Goal: Check status: Check status

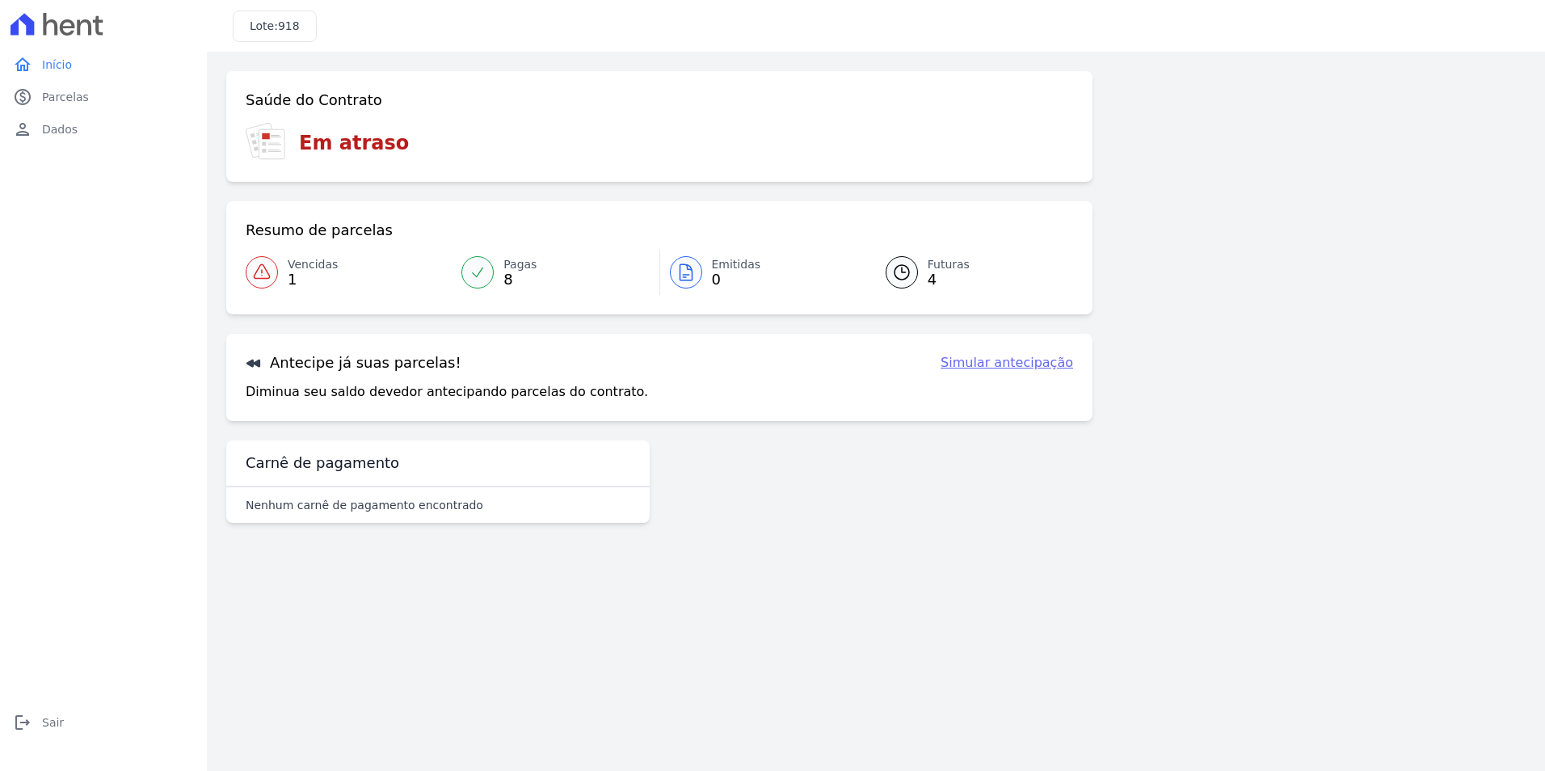
click at [933, 273] on span "4" at bounding box center [949, 279] width 42 height 13
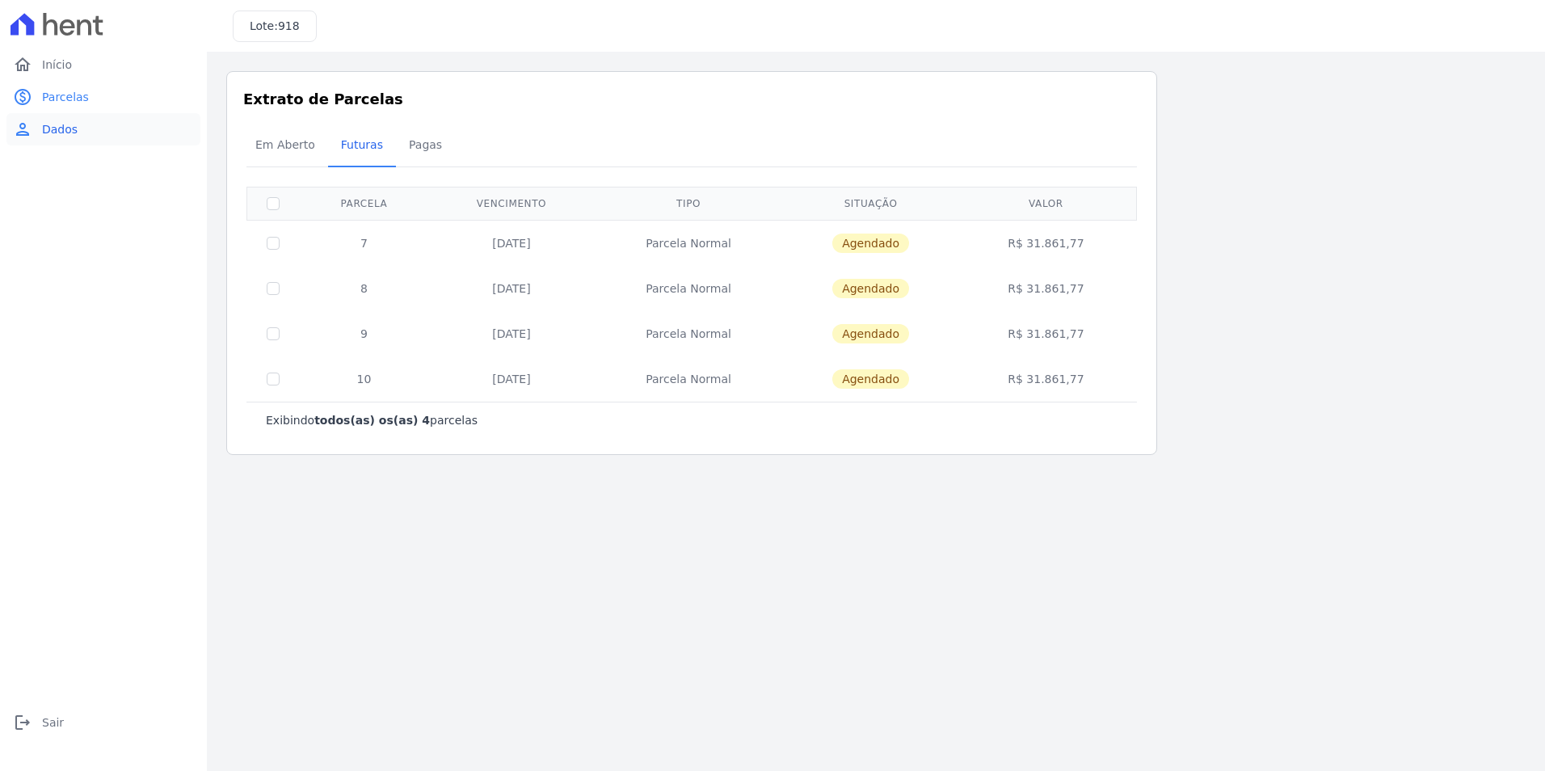
click at [37, 127] on link "person Dados" at bounding box center [103, 129] width 194 height 32
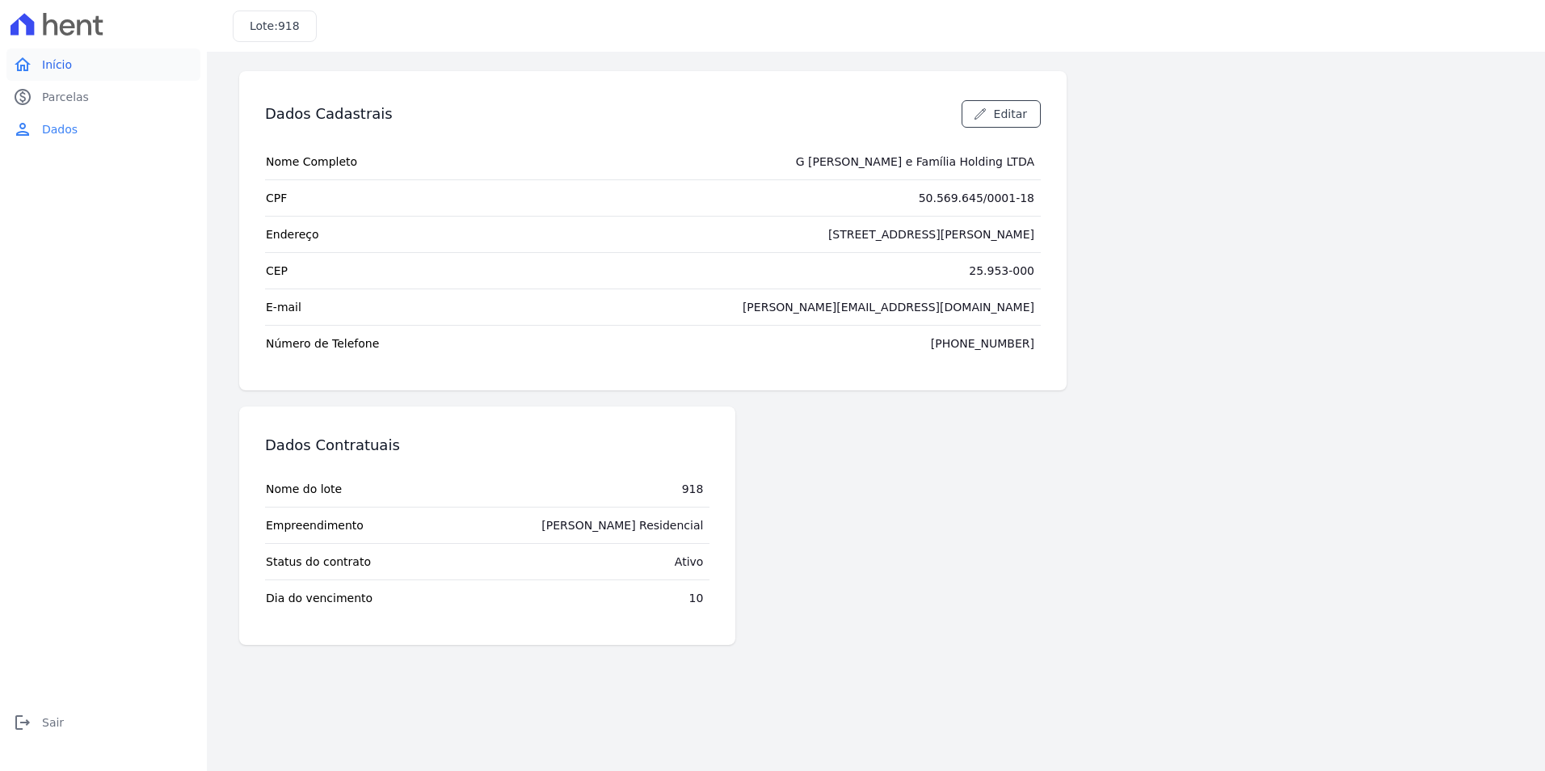
click at [50, 71] on span "Início" at bounding box center [57, 65] width 30 height 16
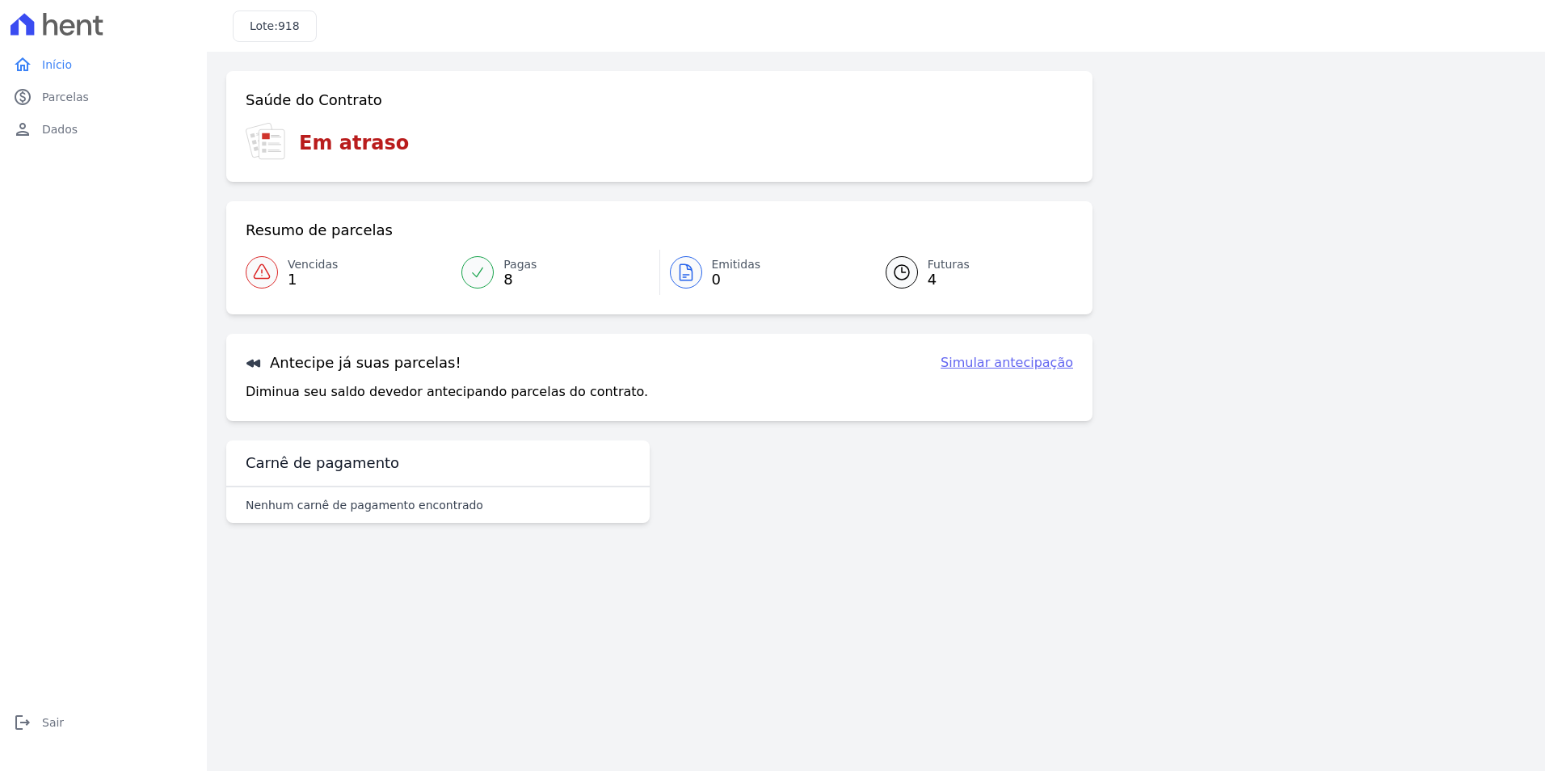
click at [298, 268] on span "Vencidas" at bounding box center [313, 264] width 50 height 17
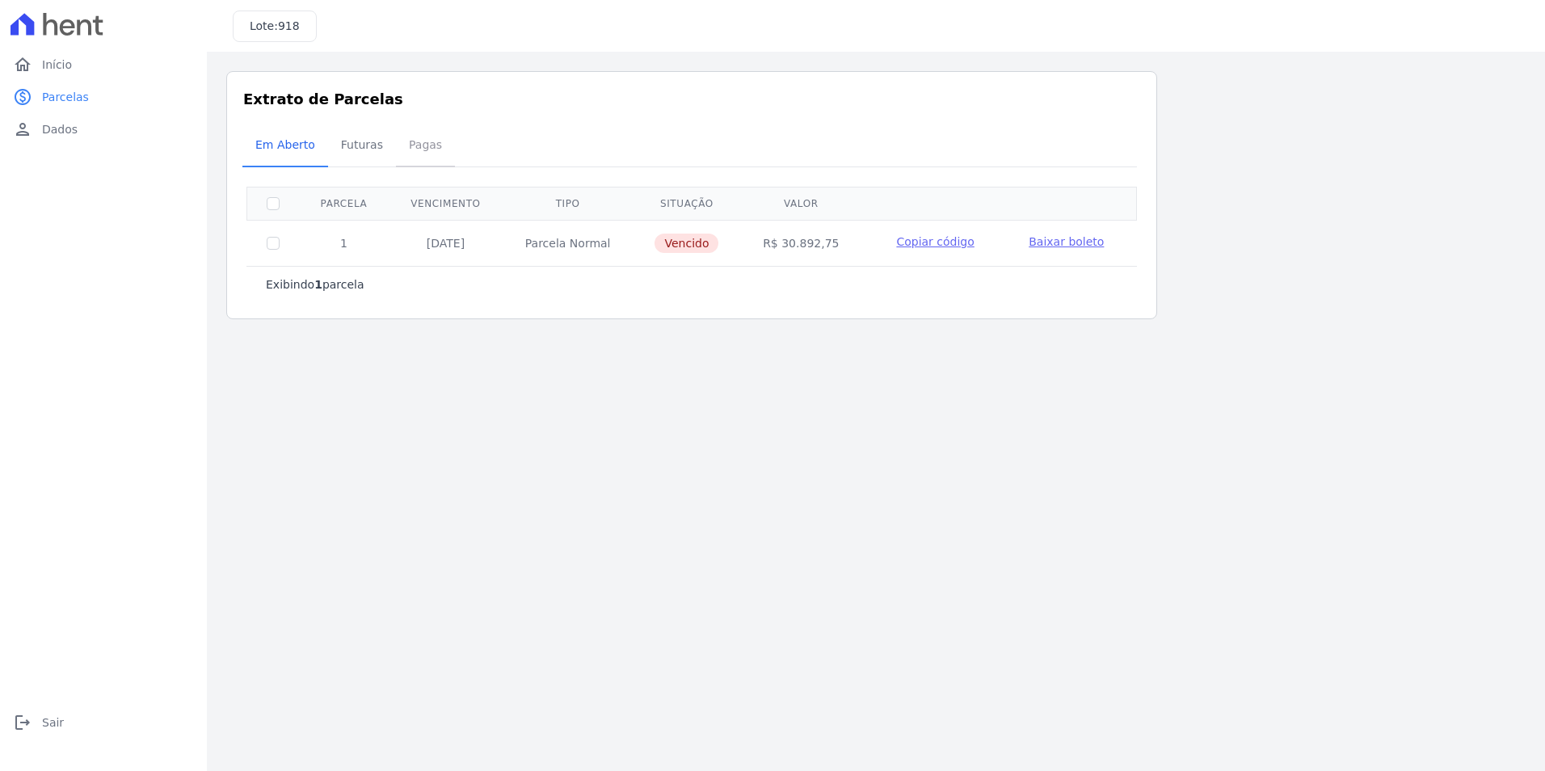
click at [413, 146] on span "Pagas" at bounding box center [425, 145] width 53 height 32
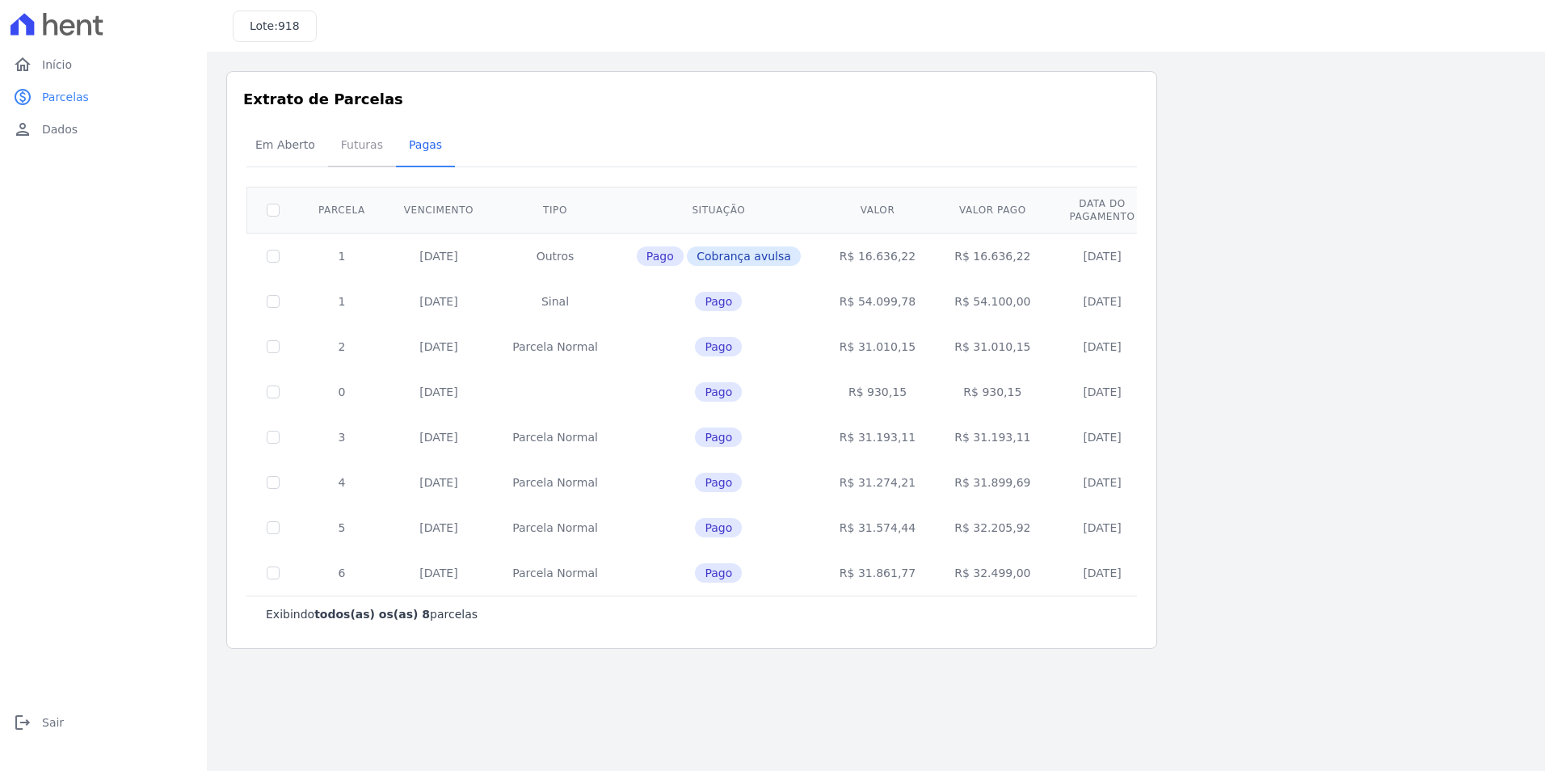
click at [352, 146] on span "Futuras" at bounding box center [361, 145] width 61 height 32
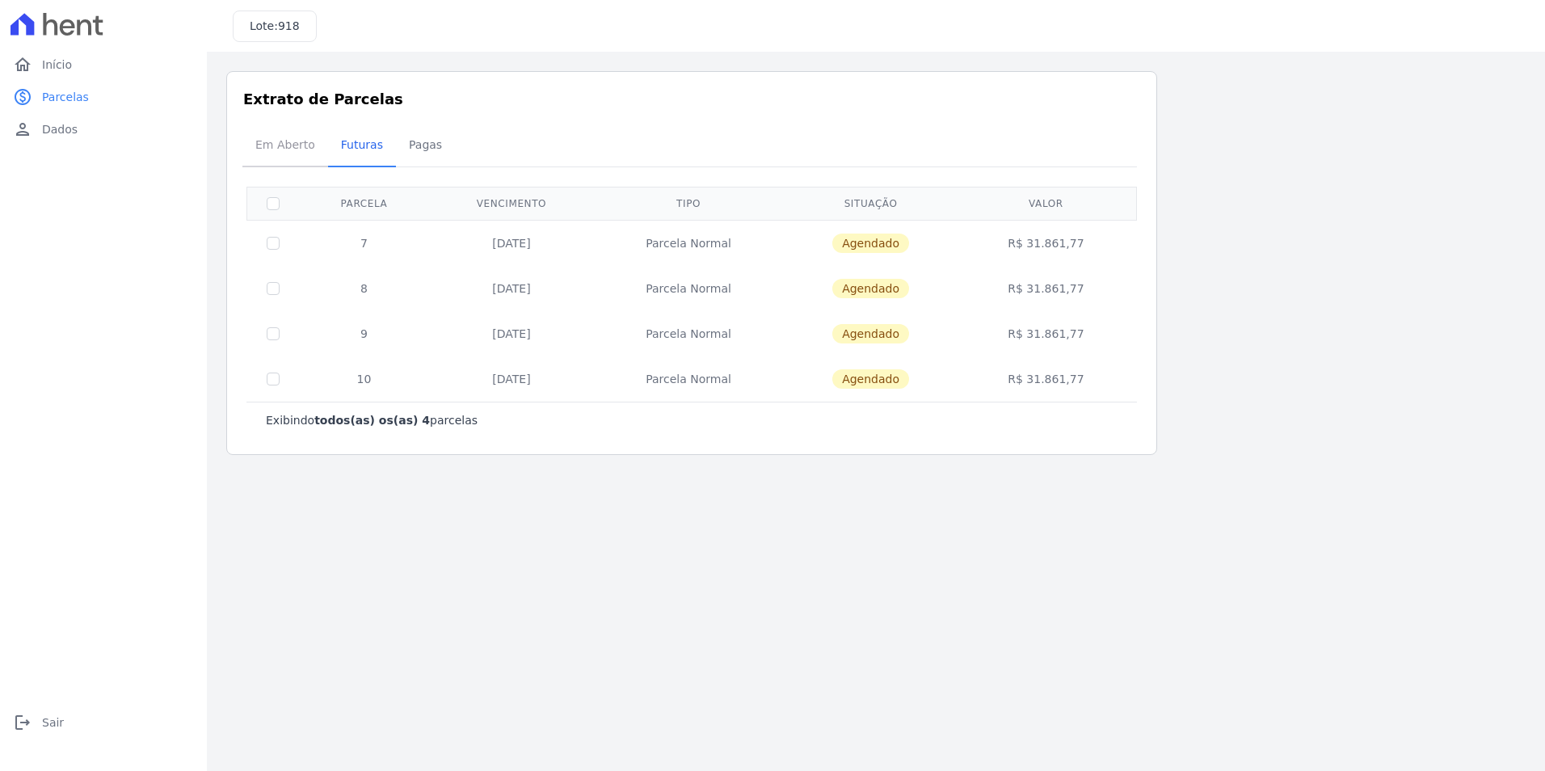
click at [295, 147] on span "Em Aberto" at bounding box center [285, 145] width 79 height 32
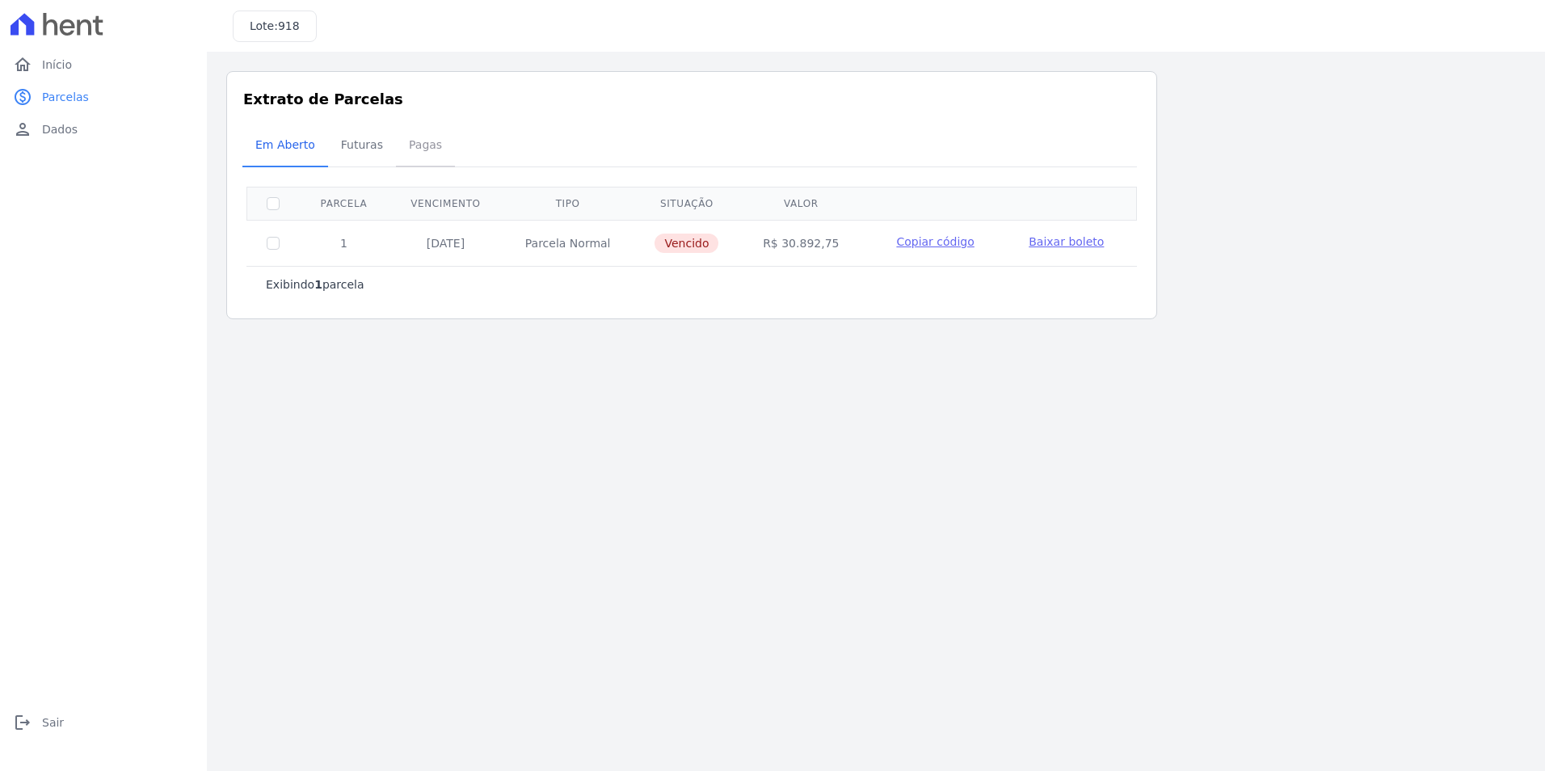
click at [415, 141] on span "Pagas" at bounding box center [425, 145] width 53 height 32
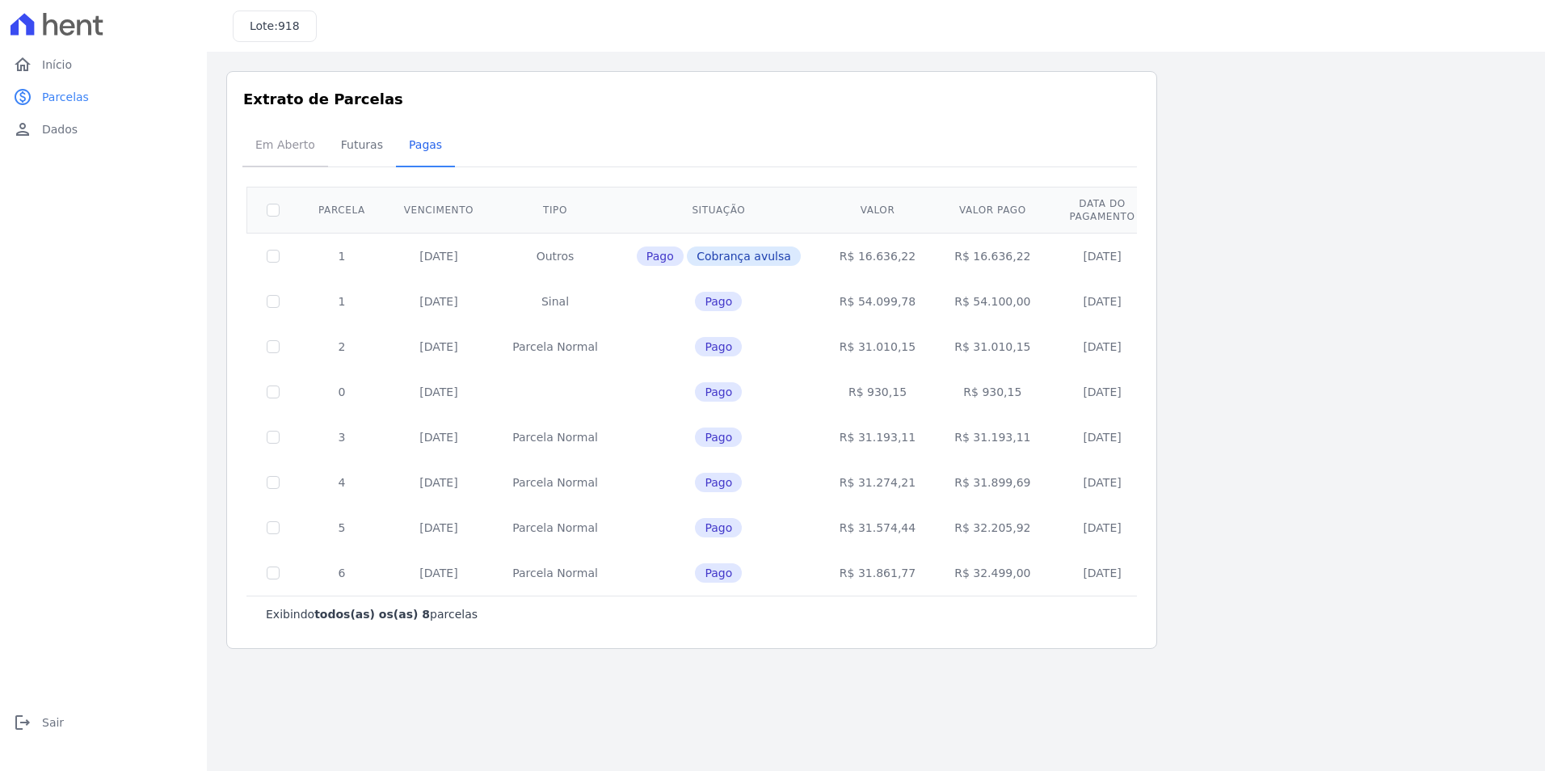
click at [288, 145] on span "Em Aberto" at bounding box center [285, 145] width 79 height 32
